Goal: Go to known website: Access a specific website the user already knows

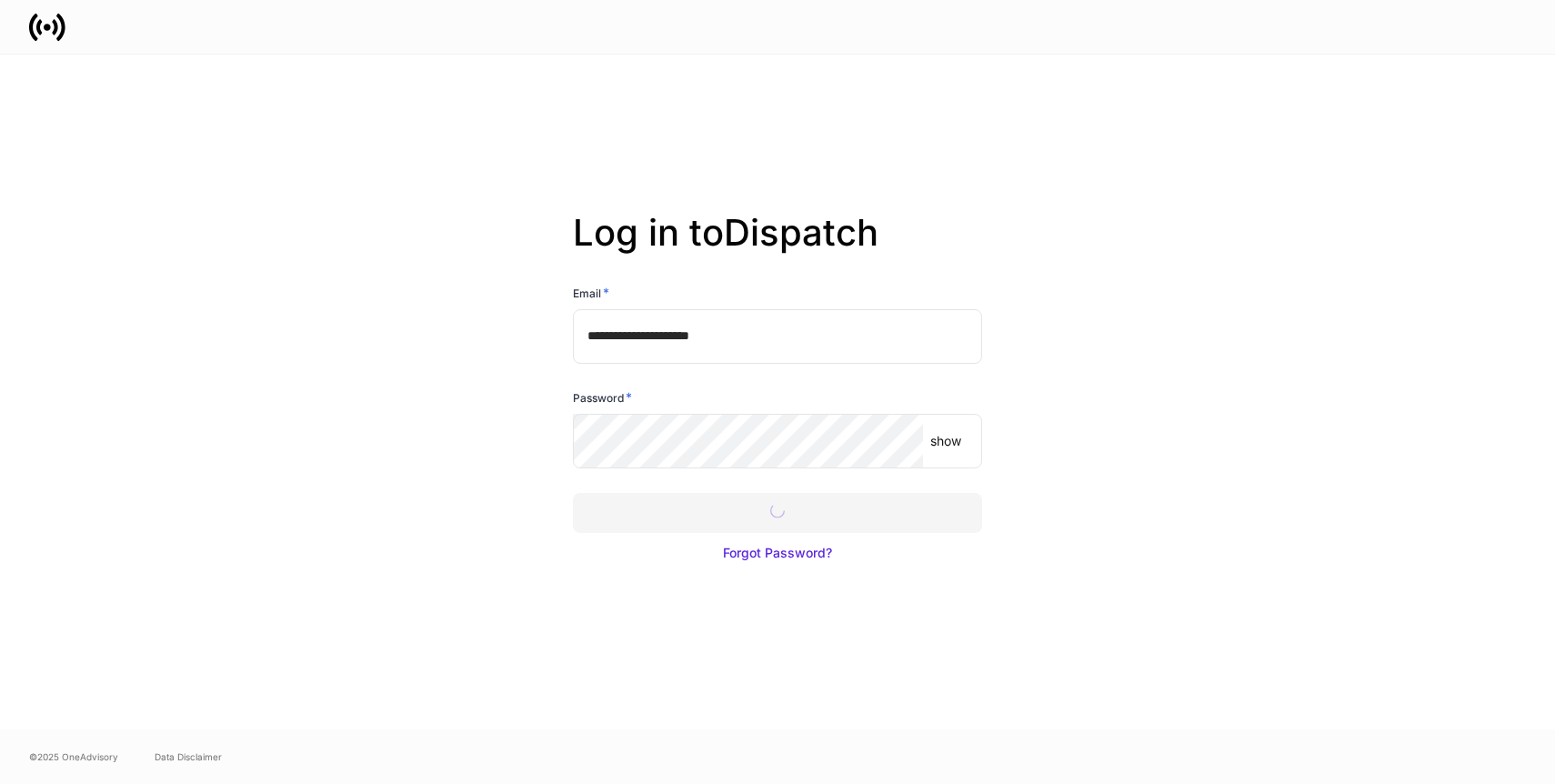
click at [737, 514] on div at bounding box center [777, 392] width 1555 height 784
